Goal: Find contact information: Find contact information

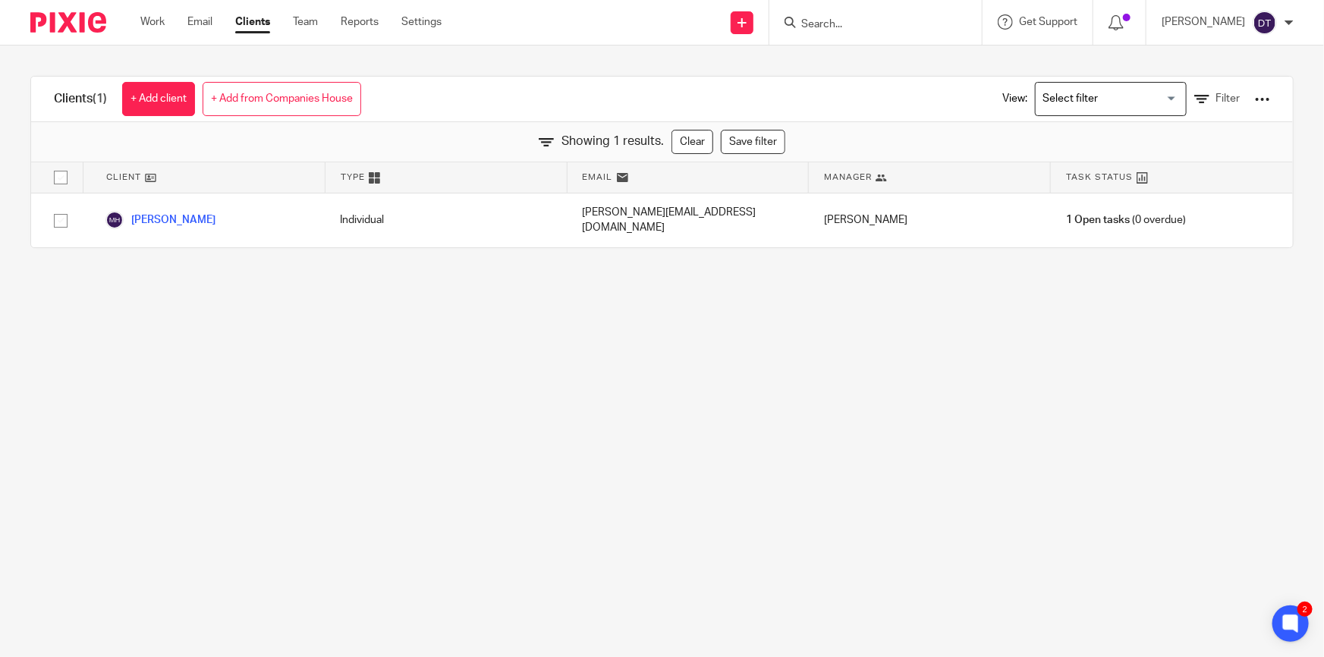
click at [848, 22] on input "Search" at bounding box center [868, 25] width 137 height 14
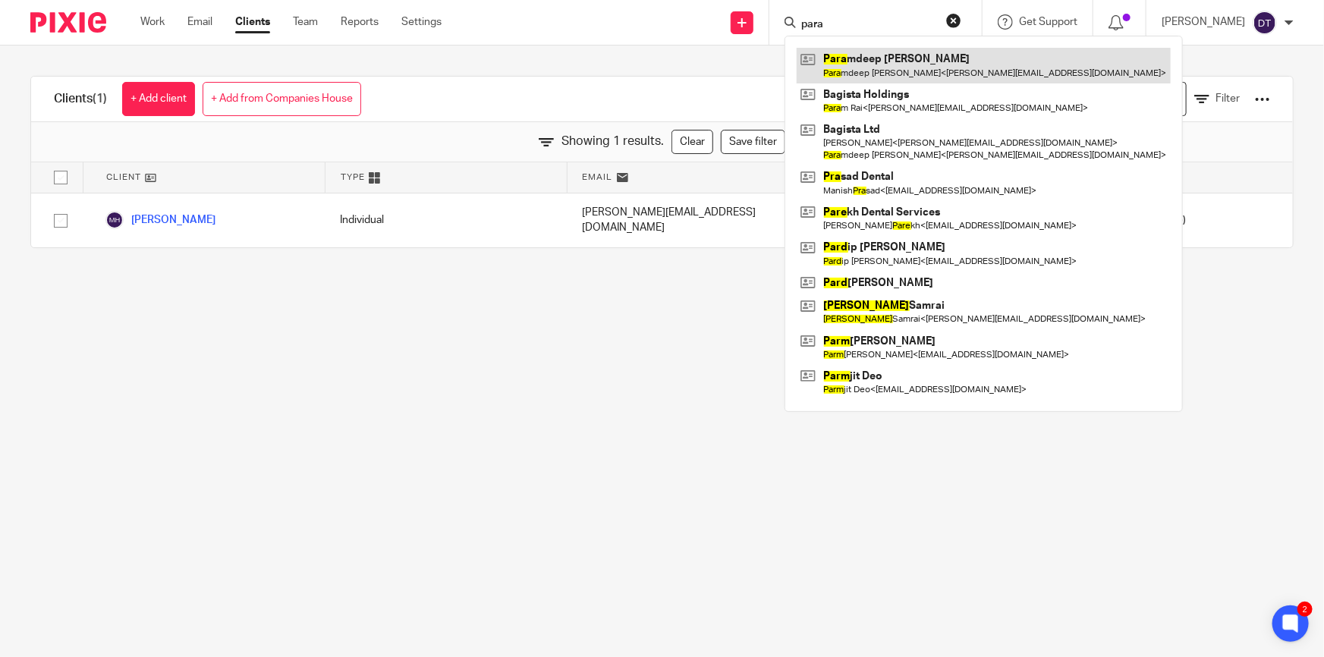
type input "para"
click at [893, 70] on link at bounding box center [984, 65] width 374 height 35
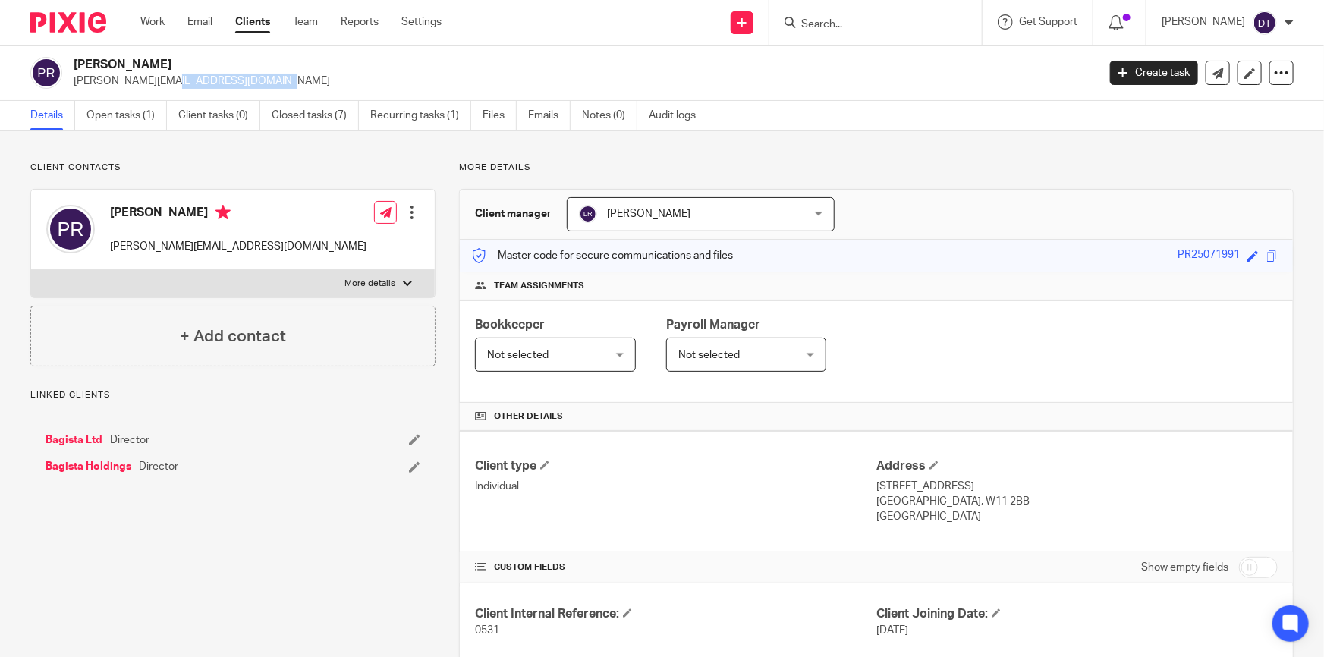
drag, startPoint x: 0, startPoint y: 0, endPoint x: 69, endPoint y: 85, distance: 109.5
click at [69, 85] on div "[PERSON_NAME] [PERSON_NAME][EMAIL_ADDRESS][DOMAIN_NAME] Create task Update from…" at bounding box center [662, 73] width 1324 height 55
copy p "[PERSON_NAME][EMAIL_ADDRESS][DOMAIN_NAME]"
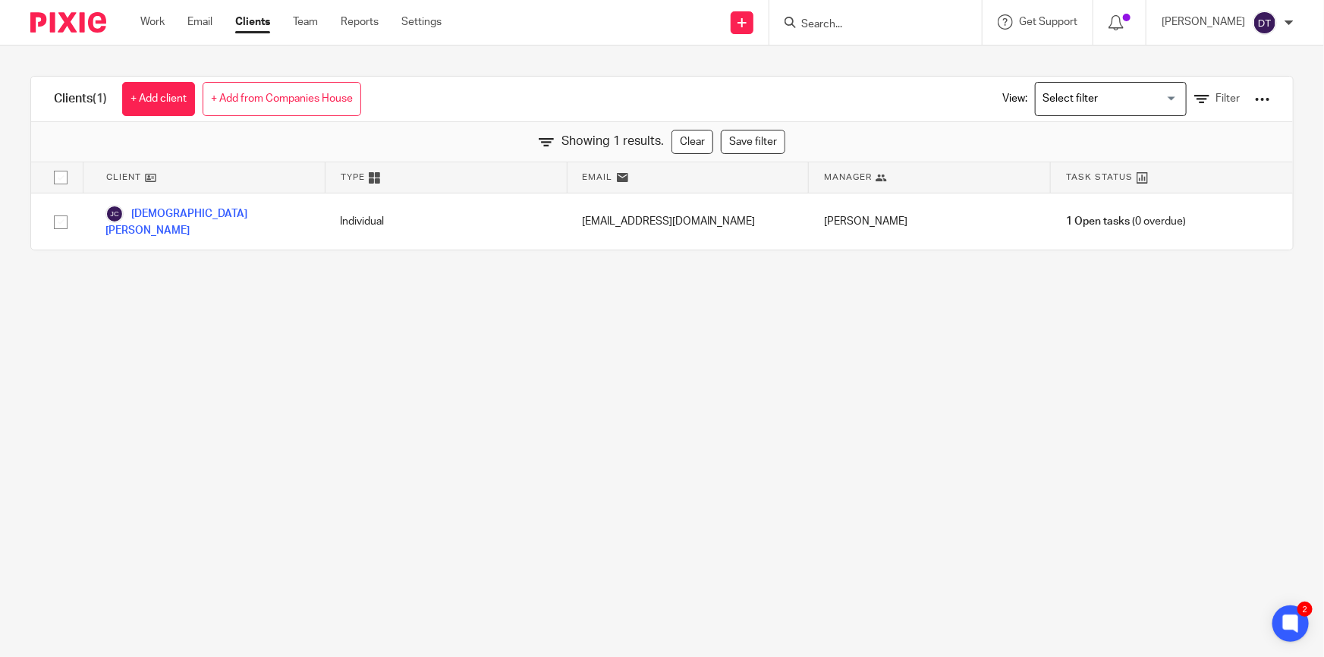
click at [841, 24] on input "Search" at bounding box center [868, 25] width 137 height 14
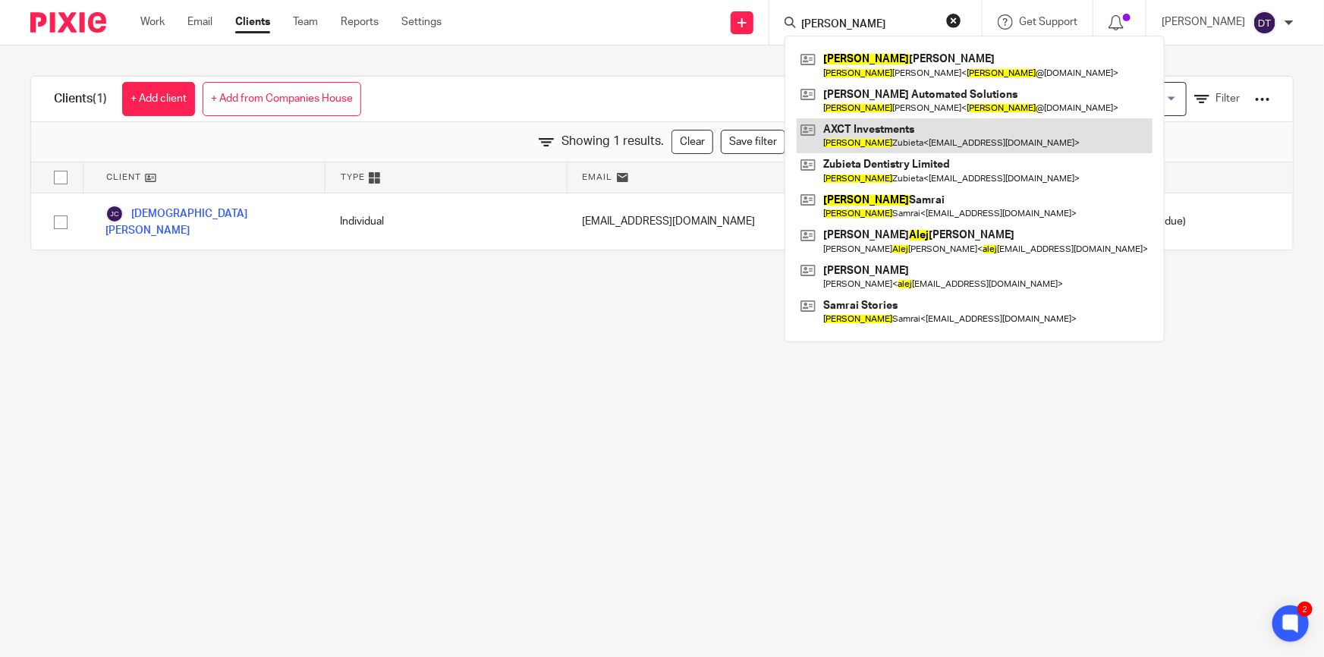
type input "[PERSON_NAME]"
click at [904, 135] on link at bounding box center [975, 135] width 356 height 35
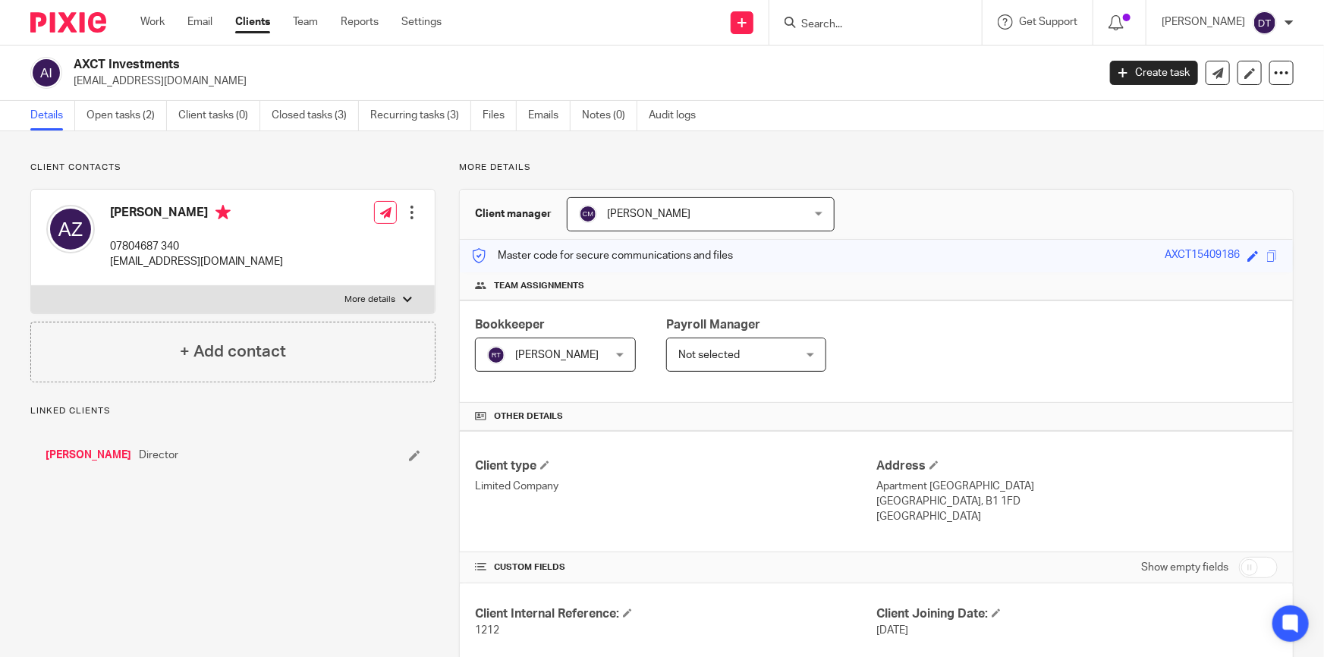
drag, startPoint x: 190, startPoint y: 80, endPoint x: 74, endPoint y: 82, distance: 115.4
click at [74, 82] on p "alejanena@hotmail.com" at bounding box center [581, 81] width 1014 height 15
copy p "alejanena@hotmail.com"
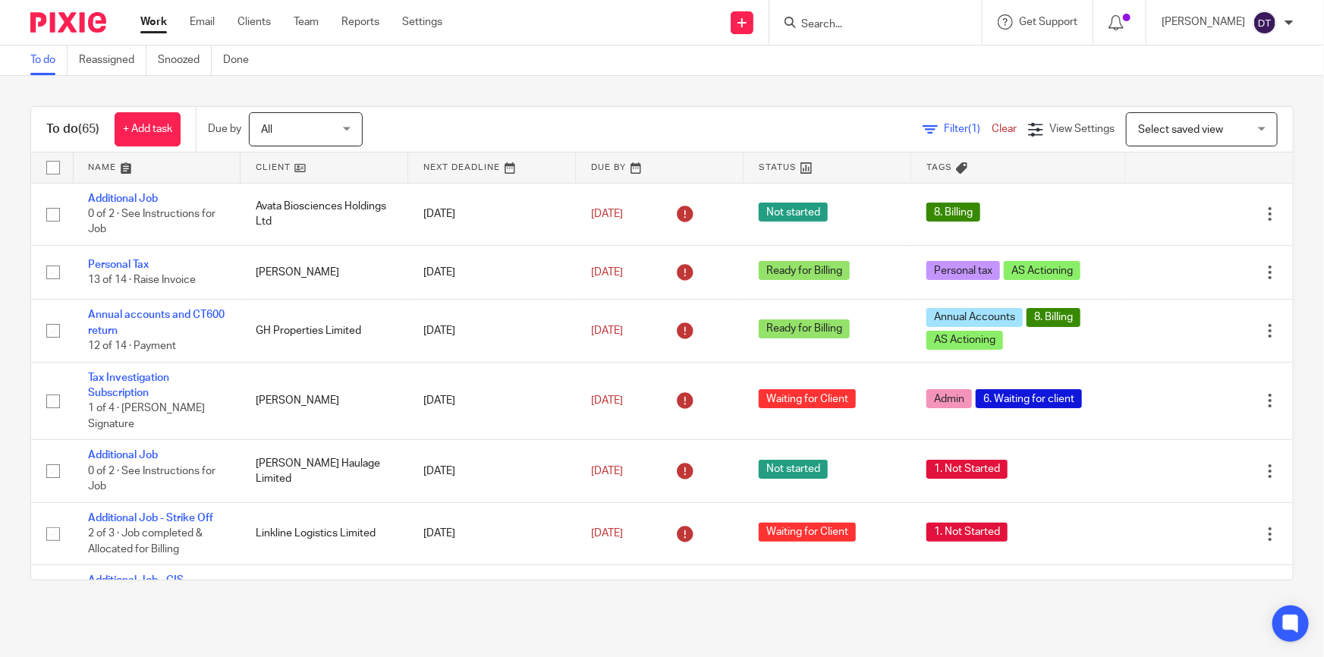
click at [855, 29] on input "Search" at bounding box center [868, 25] width 137 height 14
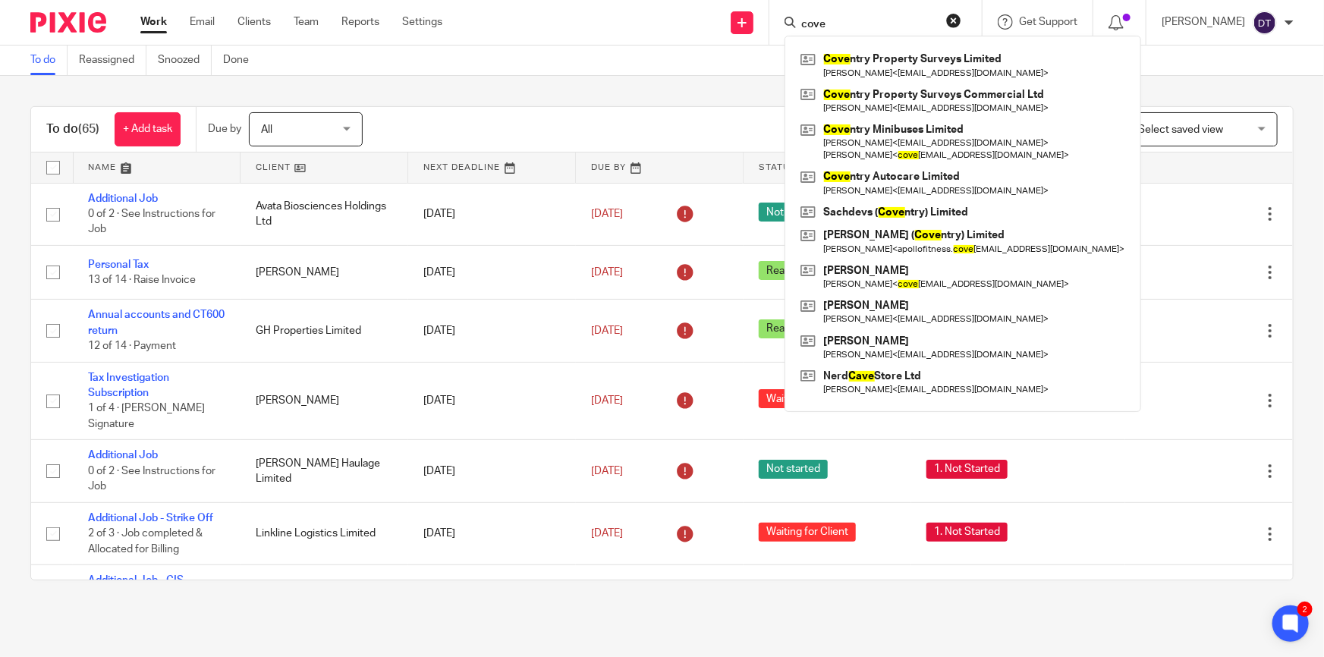
type input "cove"
click at [684, 77] on div "To do (65) + Add task Due by All All Today Tomorrow This week Next week This mo…" at bounding box center [662, 343] width 1324 height 535
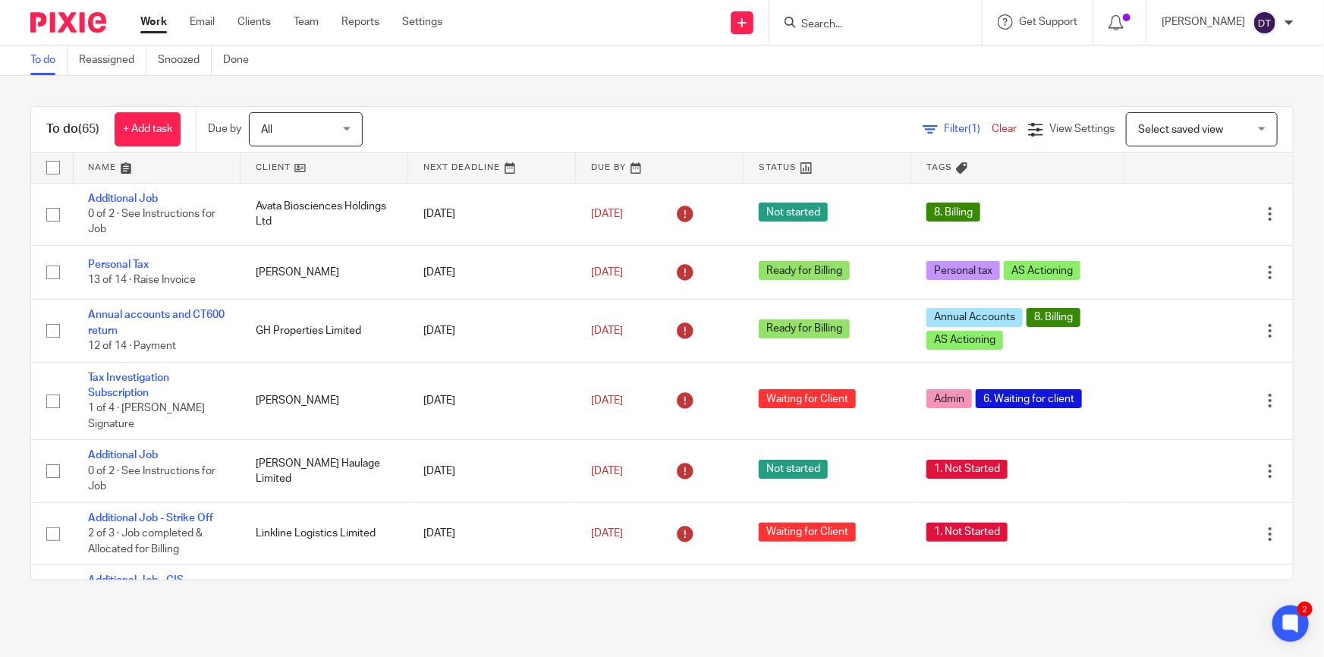
click at [812, 20] on input "Search" at bounding box center [868, 25] width 137 height 14
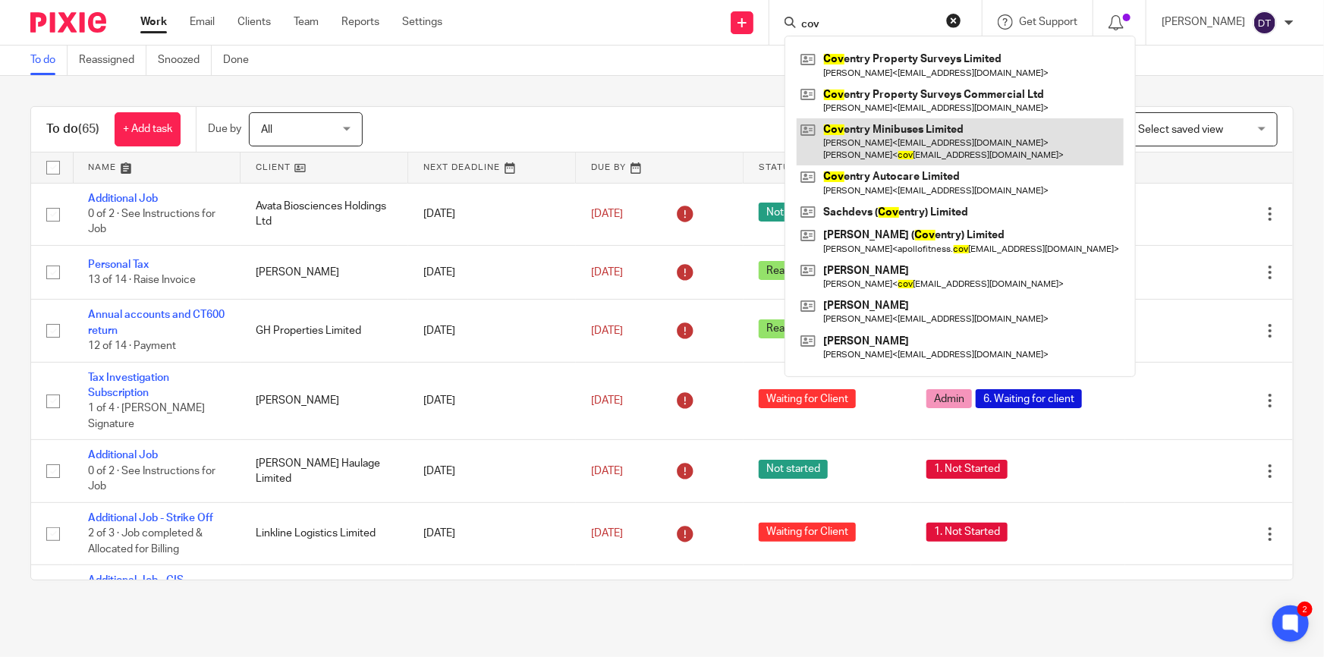
type input "cov"
click at [990, 141] on link at bounding box center [960, 141] width 327 height 47
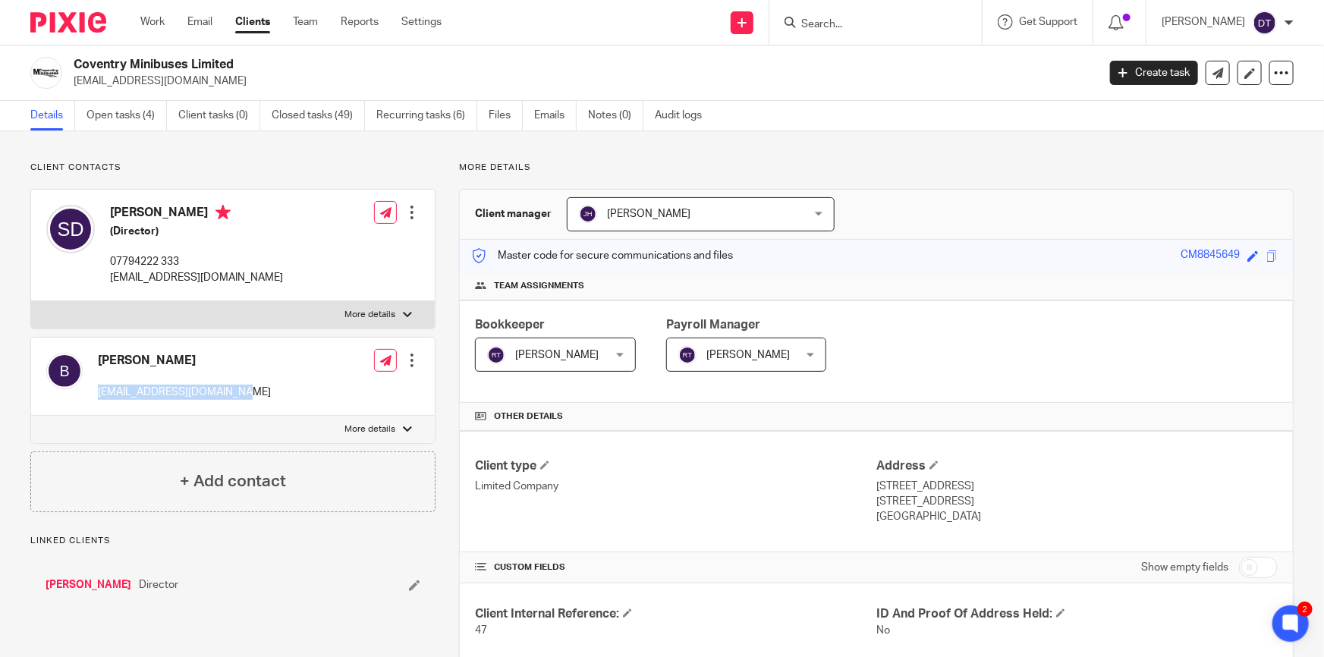
drag, startPoint x: 202, startPoint y: 398, endPoint x: 94, endPoint y: 396, distance: 107.8
click at [96, 396] on div "Birinder coventryminibus@aol.co.uk Edit contact Create client from contact Expo…" at bounding box center [233, 377] width 404 height 78
copy p "coventryminibus@aol.co.uk"
